Goal: Task Accomplishment & Management: Manage account settings

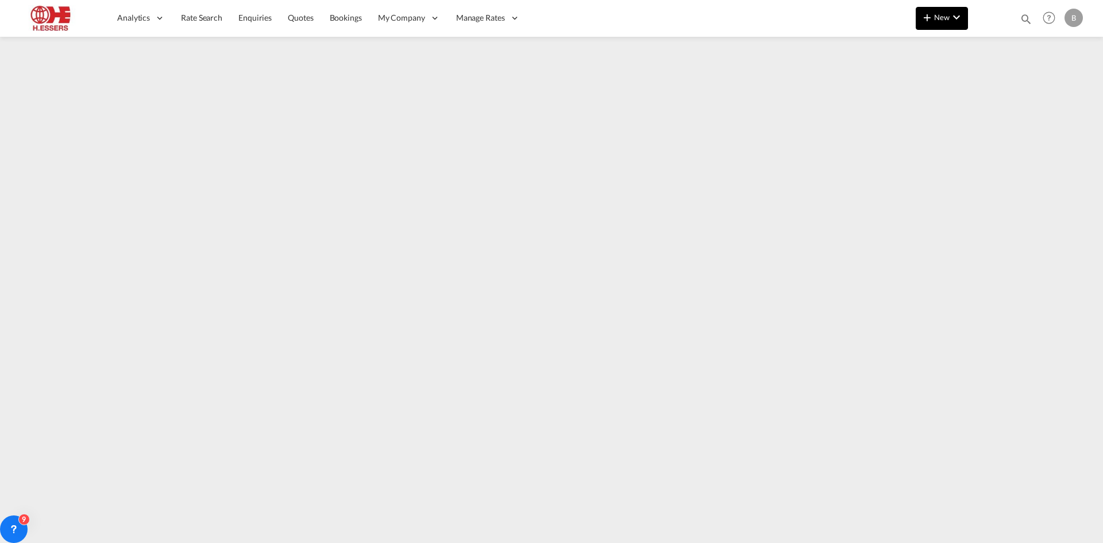
click at [948, 18] on span "New" at bounding box center [941, 17] width 43 height 9
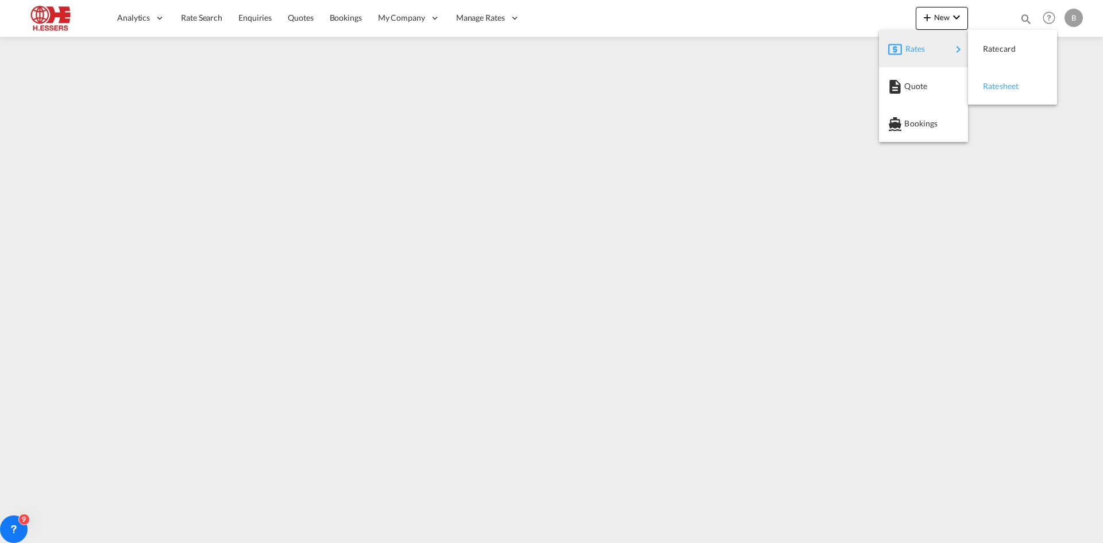
click at [995, 86] on span "Ratesheet" at bounding box center [989, 86] width 13 height 23
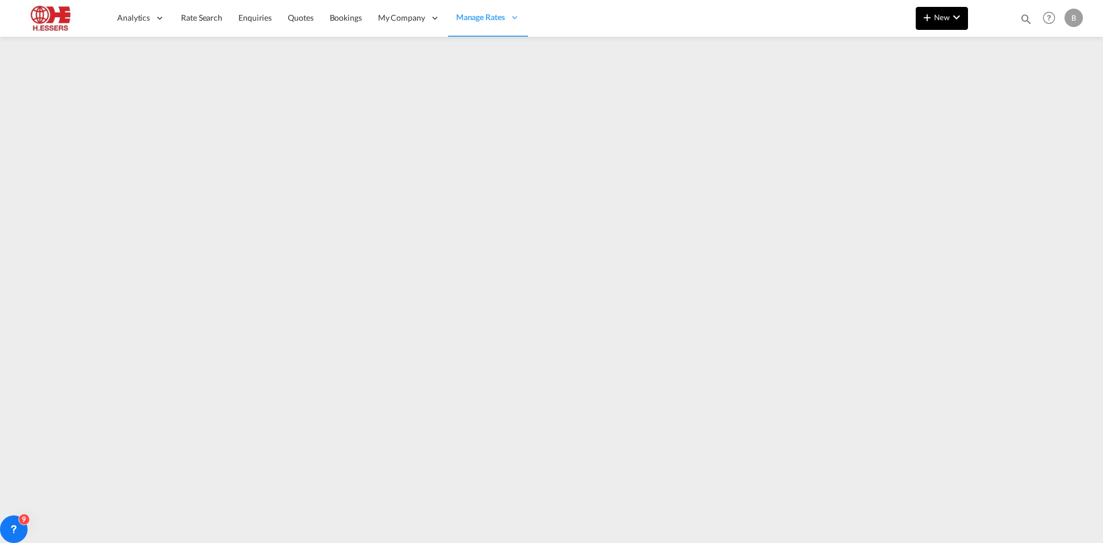
click at [956, 25] on button "New" at bounding box center [941, 18] width 52 height 23
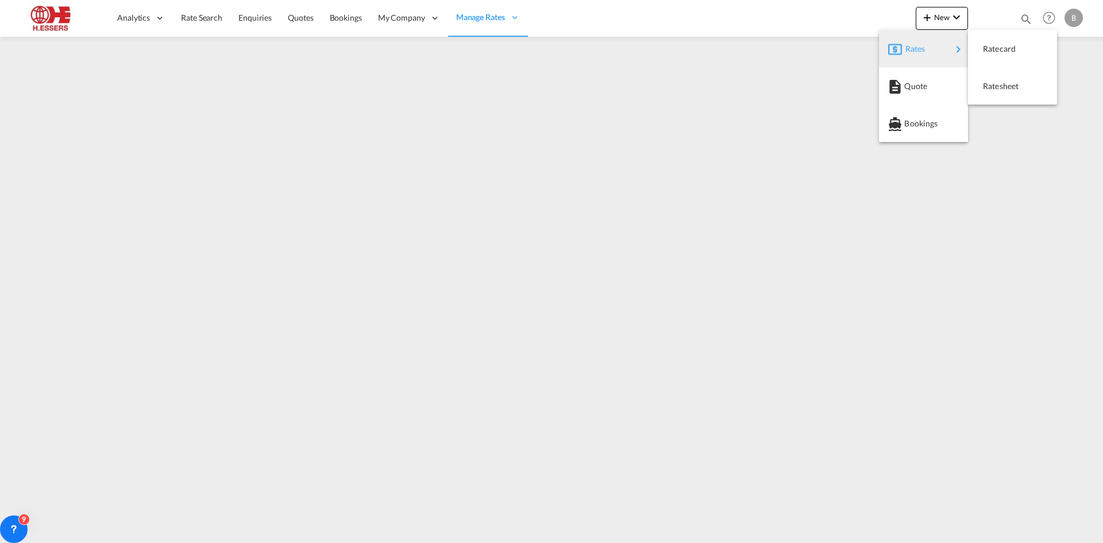
click at [952, 48] on md-icon "icon-chevron-right" at bounding box center [958, 50] width 14 height 14
click at [995, 83] on span "Ratesheet" at bounding box center [989, 86] width 13 height 23
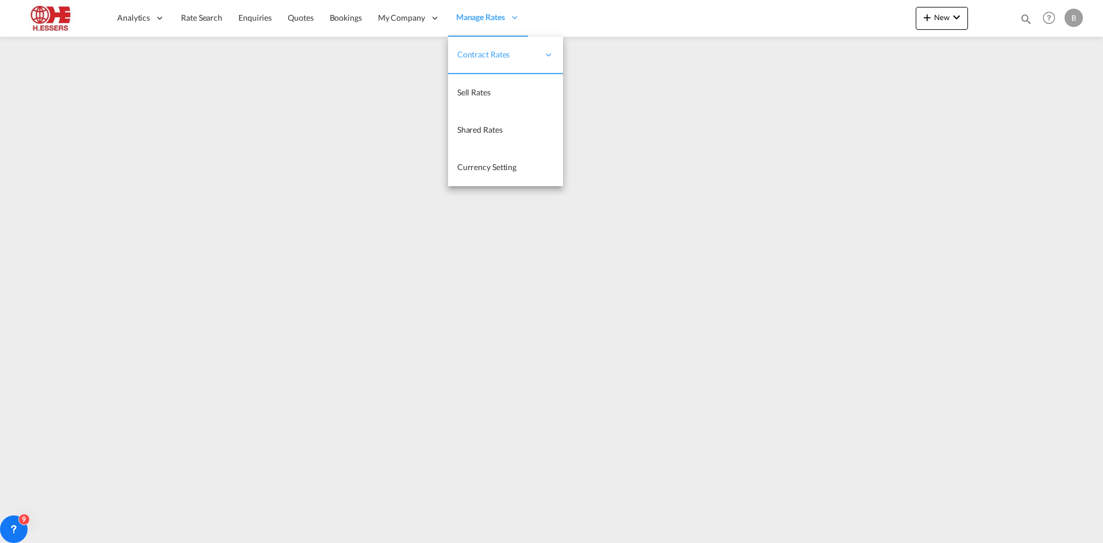
click at [474, 18] on span "Manage Rates" at bounding box center [480, 16] width 49 height 11
click at [478, 52] on span "Contract Rates" at bounding box center [498, 54] width 82 height 11
click at [596, 56] on span "My Rate Files" at bounding box center [595, 55] width 47 height 10
